Goal: Task Accomplishment & Management: Manage account settings

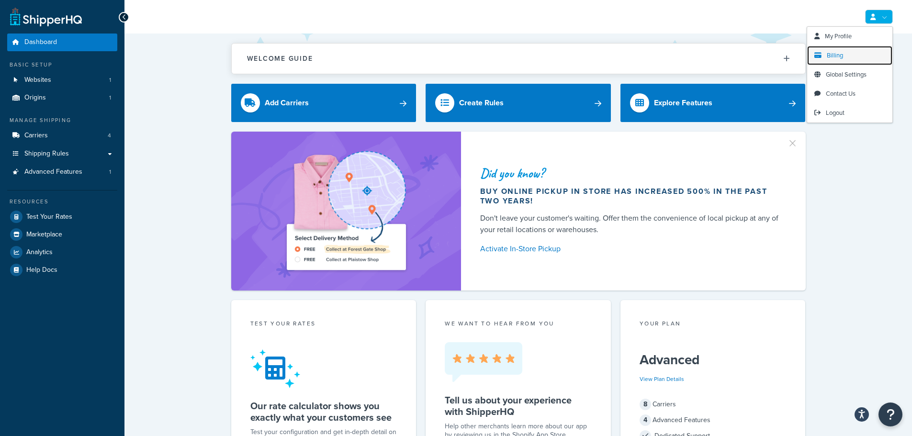
click at [840, 56] on span "Billing" at bounding box center [835, 55] width 16 height 9
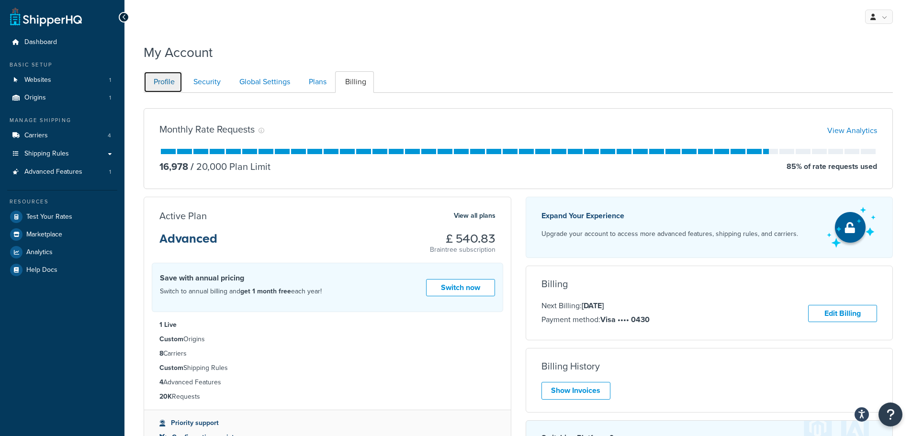
click at [168, 82] on link "Profile" at bounding box center [163, 82] width 39 height 22
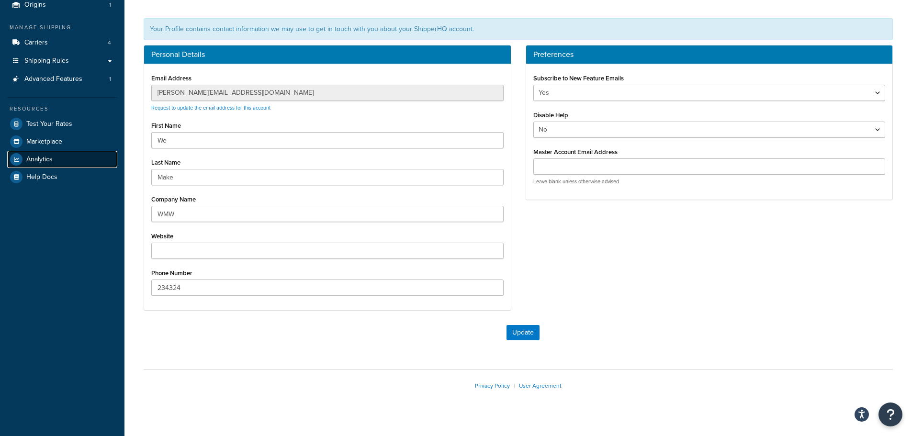
click at [67, 157] on link "Analytics" at bounding box center [62, 159] width 110 height 17
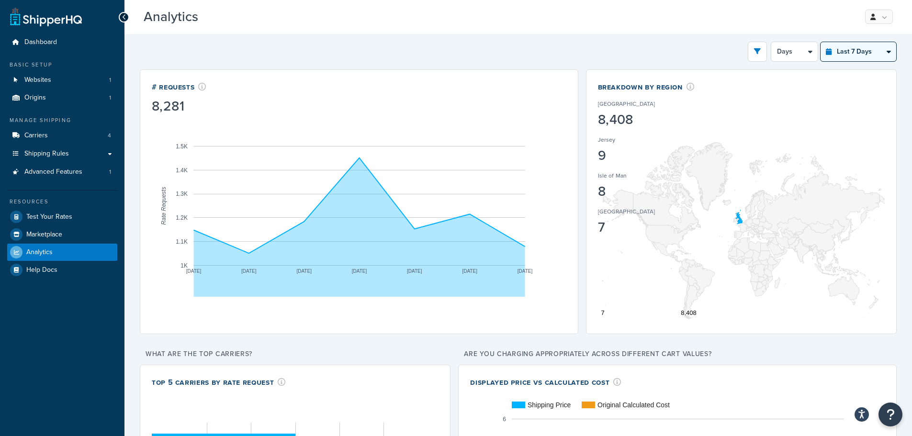
click at [853, 56] on select "Last 24 Hours Last 7 Days Last 30 Days Last 3 Months Last 6 Months Last 12 Mont…" at bounding box center [858, 51] width 76 height 19
select select "last_year"
click at [820, 42] on select "Last 24 Hours Last 7 Days Last 30 Days Last 3 Months Last 6 Months Last 12 Mont…" at bounding box center [858, 51] width 76 height 19
select select "1M"
